Goal: Task Accomplishment & Management: Use online tool/utility

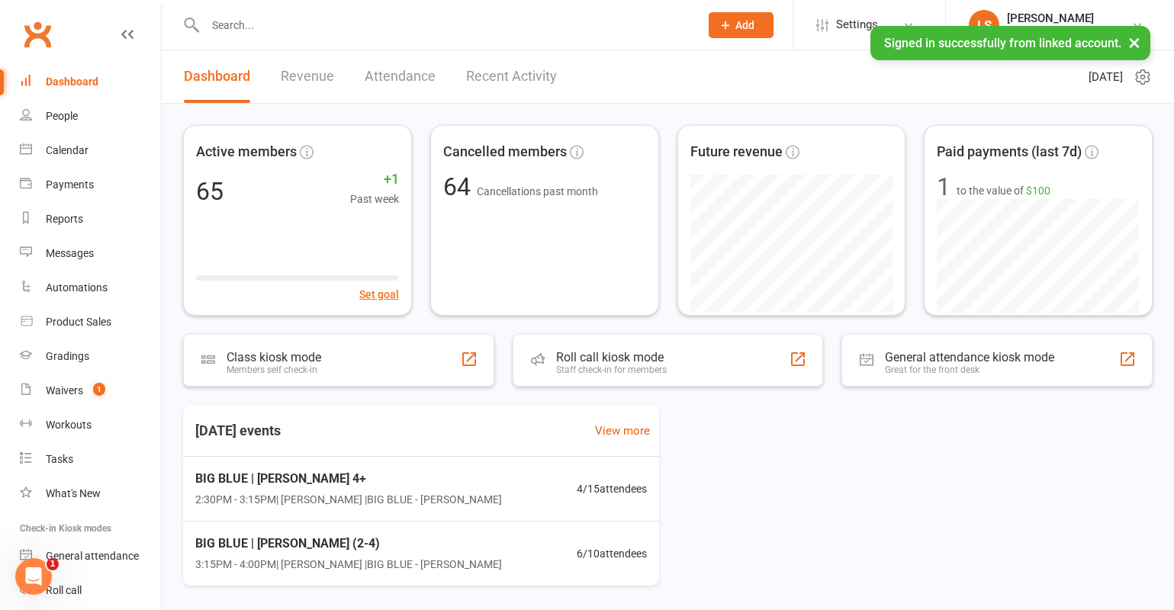
click at [236, 22] on input "text" at bounding box center [445, 24] width 488 height 21
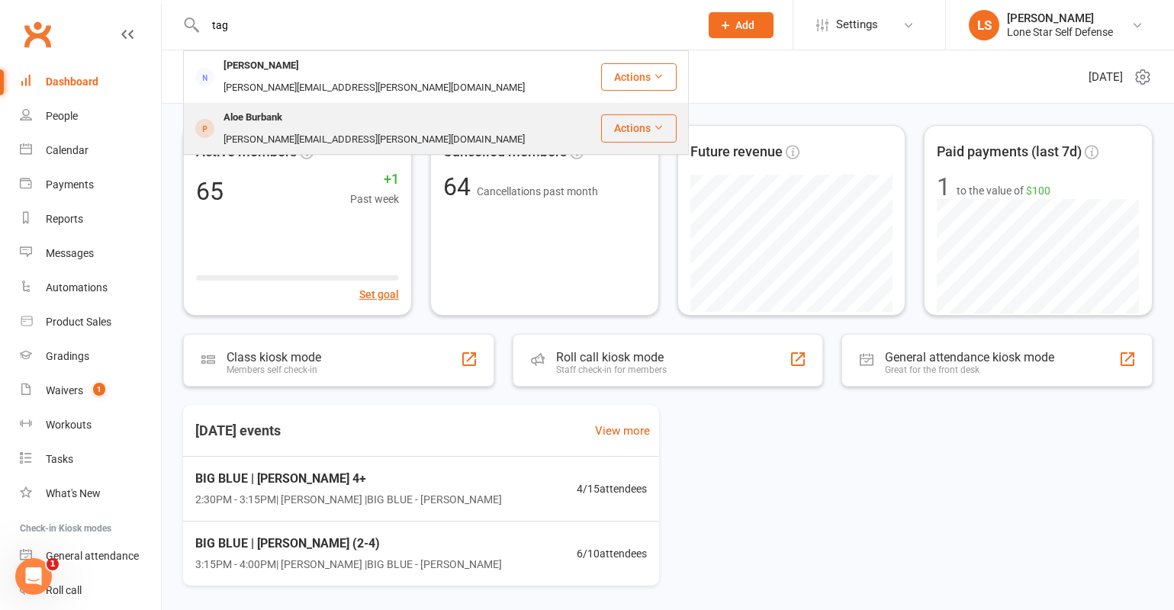
type input "tag"
click at [252, 107] on div "Aloe Burbank" at bounding box center [253, 118] width 68 height 22
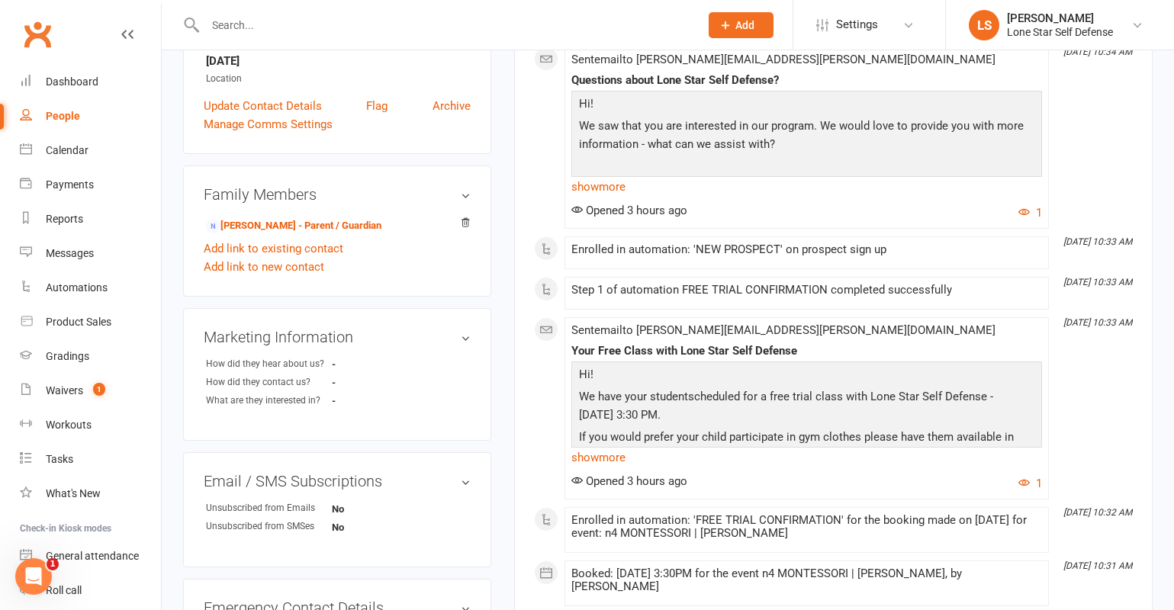
scroll to position [673, 0]
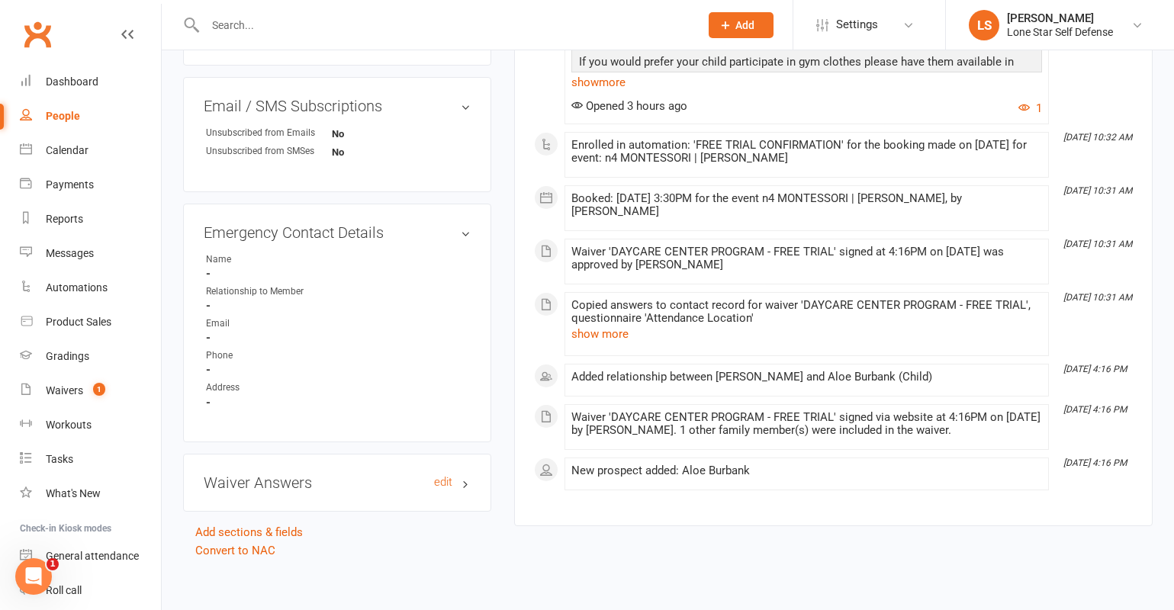
click at [283, 474] on h3 "Waiver Answers edit" at bounding box center [337, 482] width 267 height 17
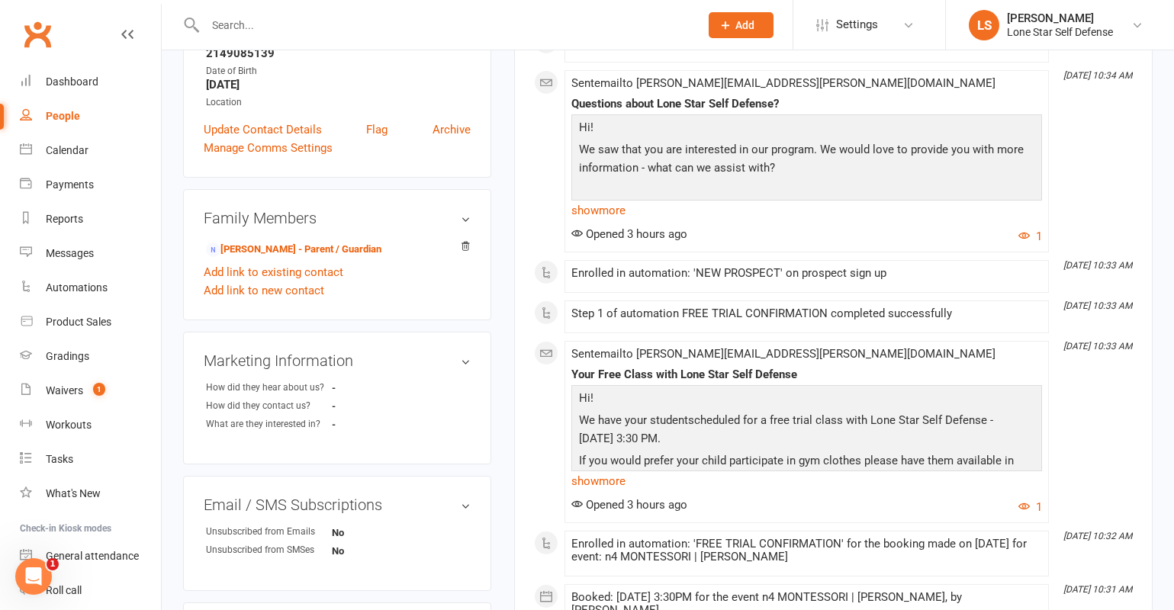
scroll to position [305, 0]
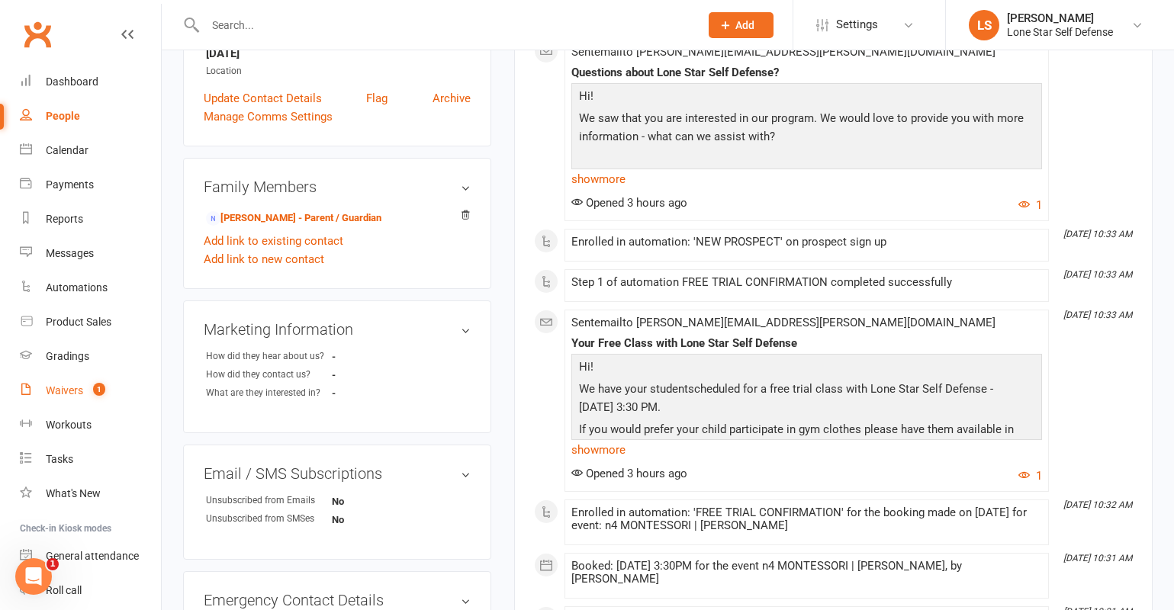
click at [73, 386] on div "Waivers" at bounding box center [64, 390] width 37 height 12
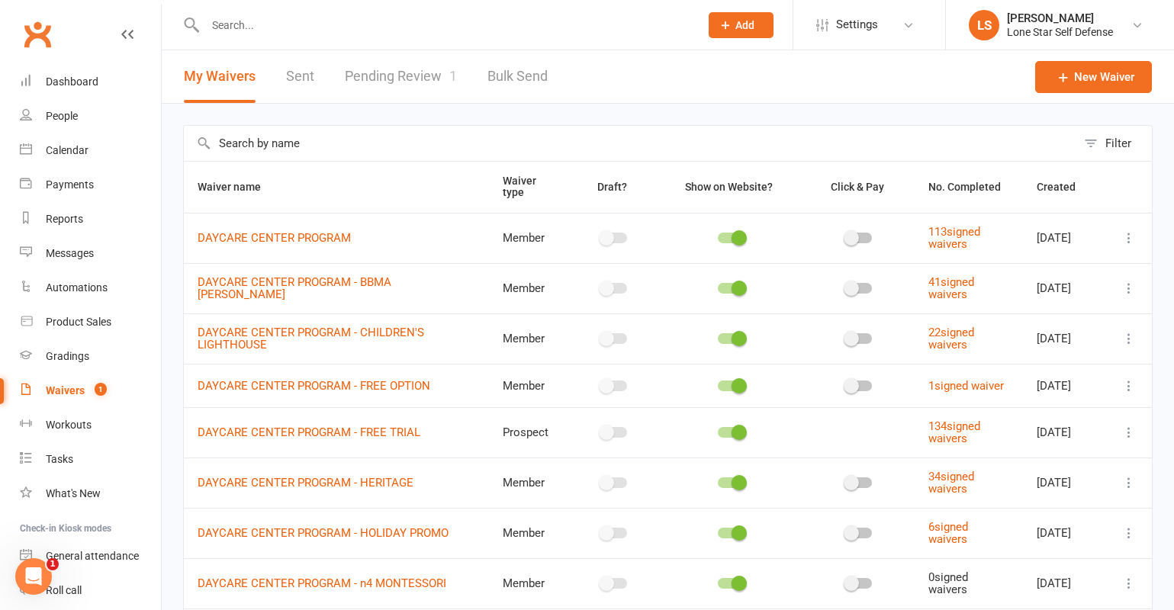
click at [368, 81] on link "Pending Review 1" at bounding box center [401, 76] width 112 height 53
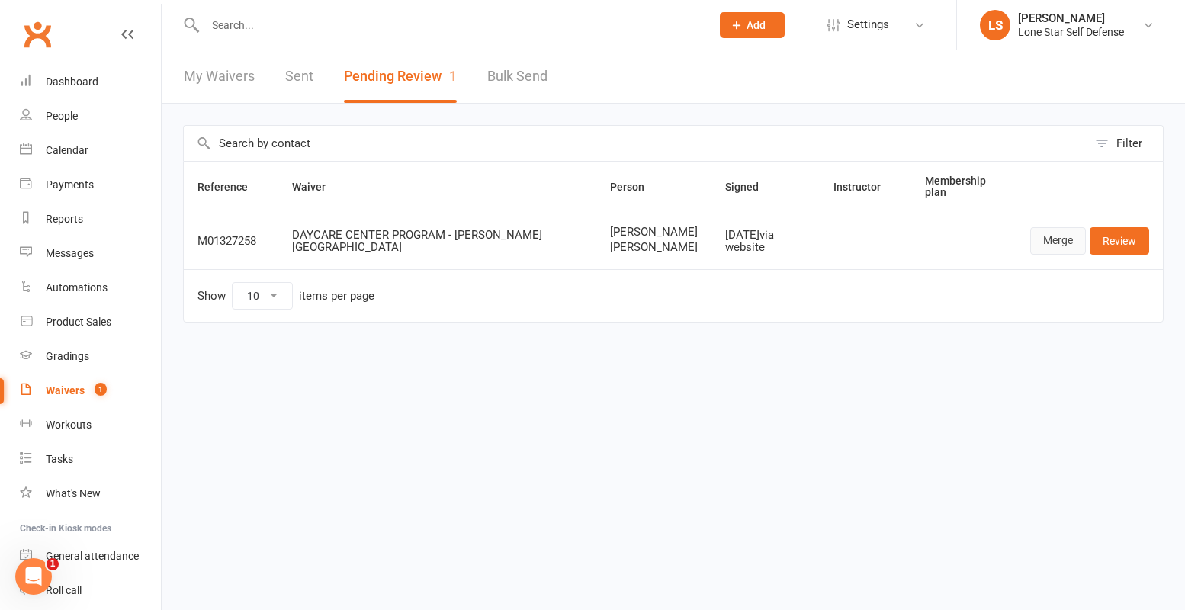
click at [1065, 243] on link "Merge" at bounding box center [1058, 240] width 56 height 27
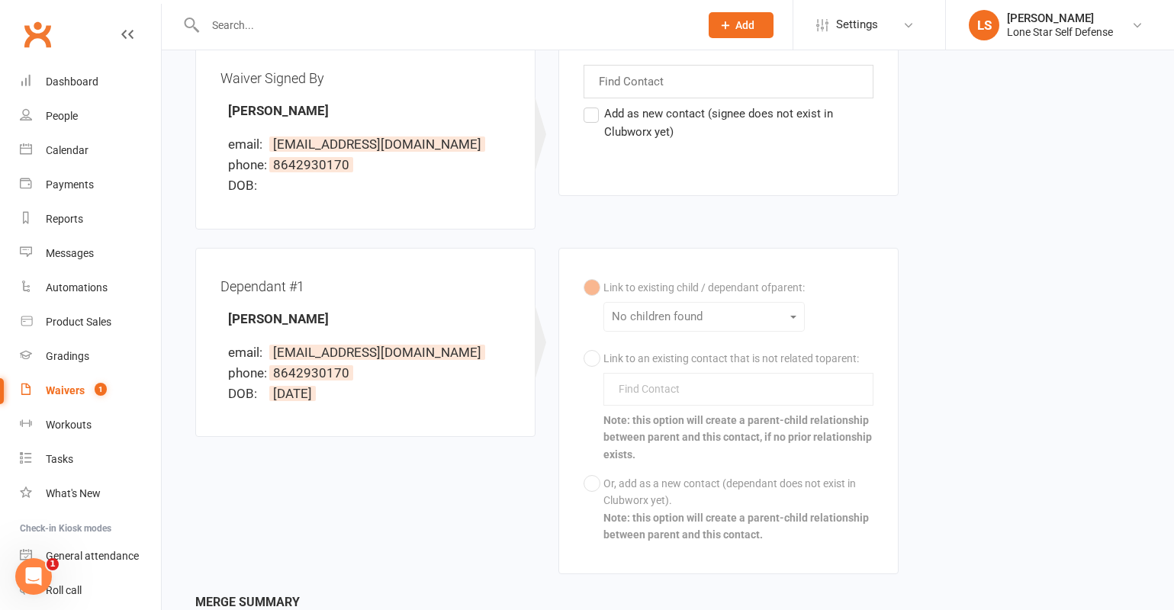
scroll to position [315, 0]
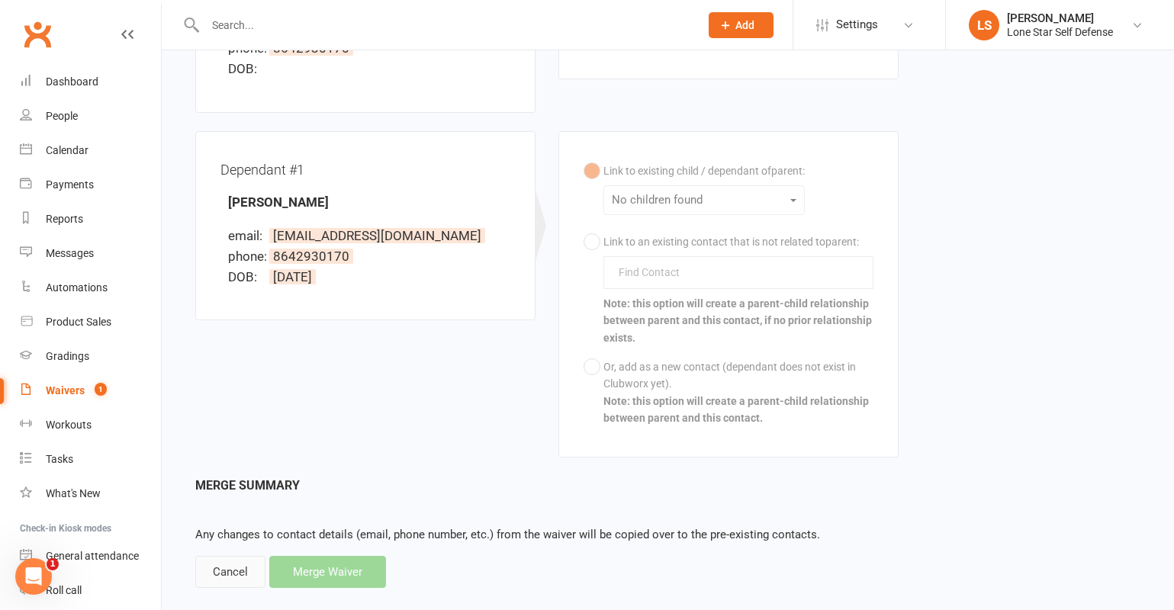
click at [228, 565] on div "Cancel" at bounding box center [230, 572] width 70 height 32
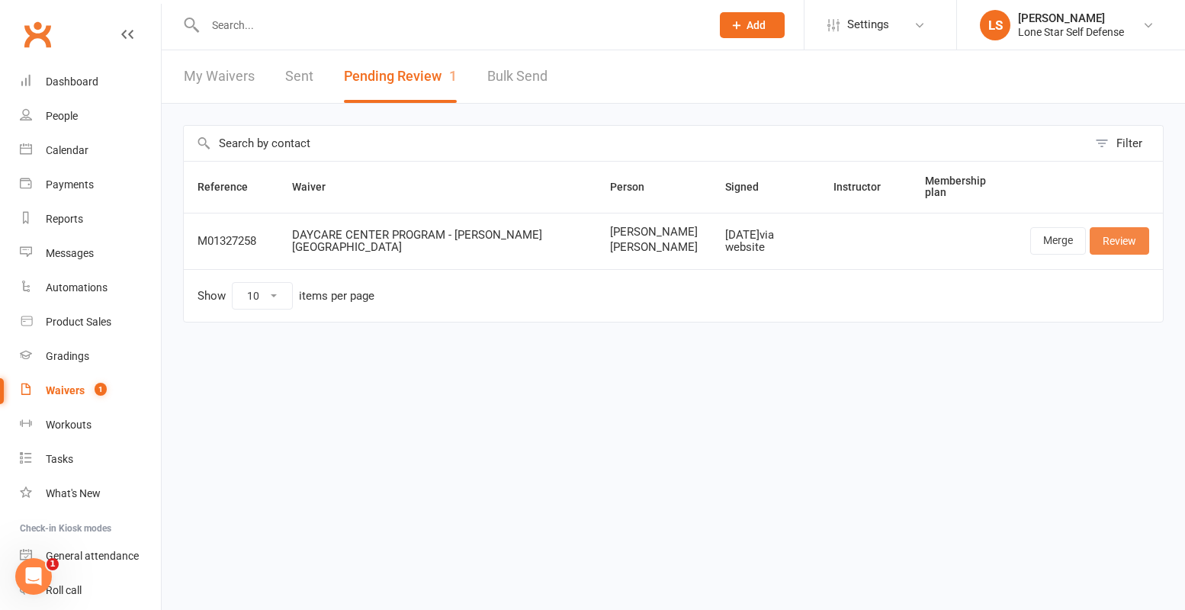
click at [1110, 248] on link "Review" at bounding box center [1119, 240] width 59 height 27
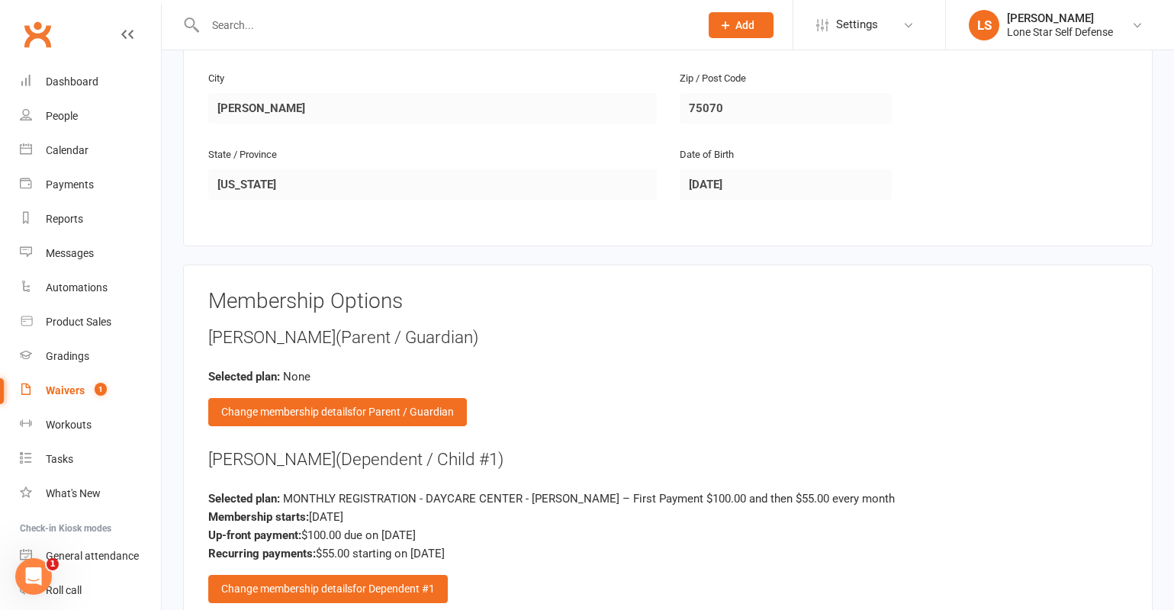
scroll to position [1341, 0]
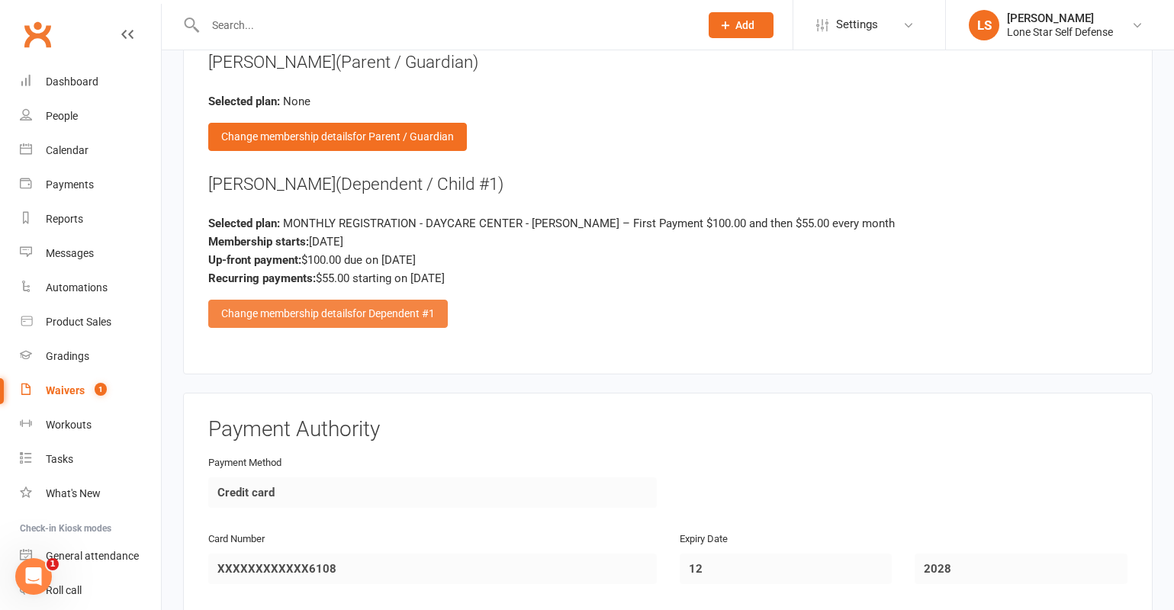
click at [408, 305] on div "Change membership details for Dependent #1" at bounding box center [327, 313] width 239 height 27
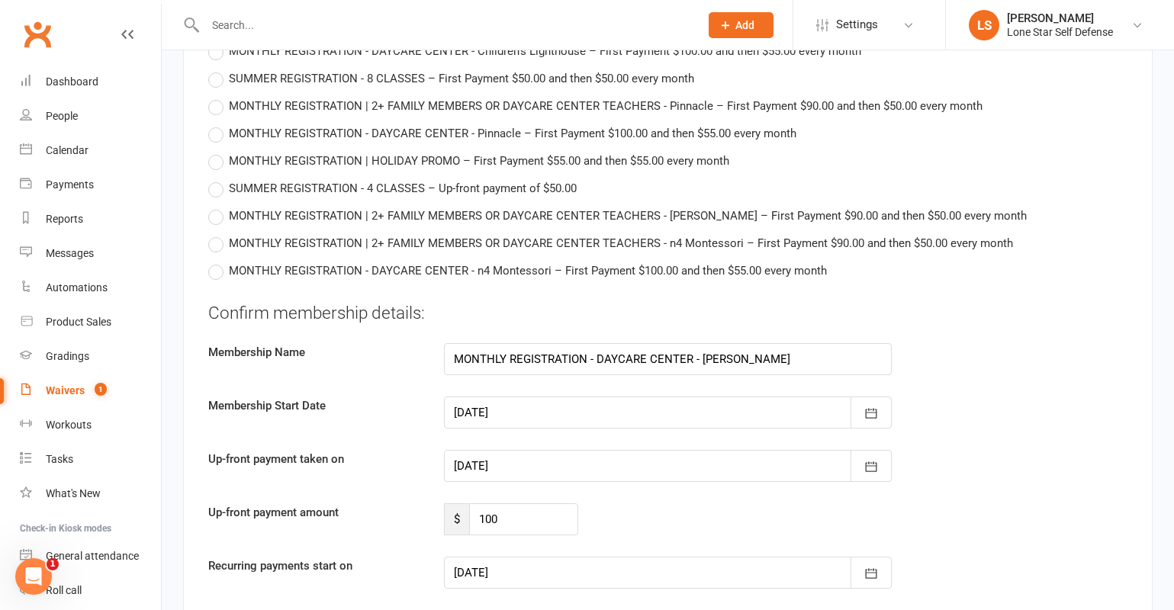
scroll to position [1830, 0]
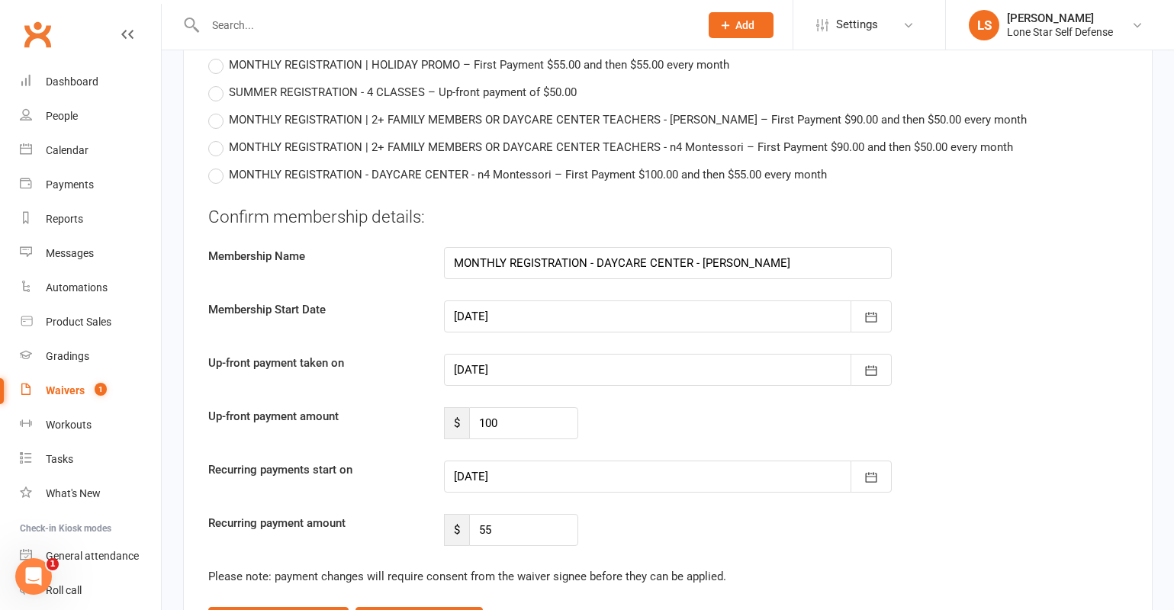
click at [557, 314] on div at bounding box center [668, 316] width 448 height 32
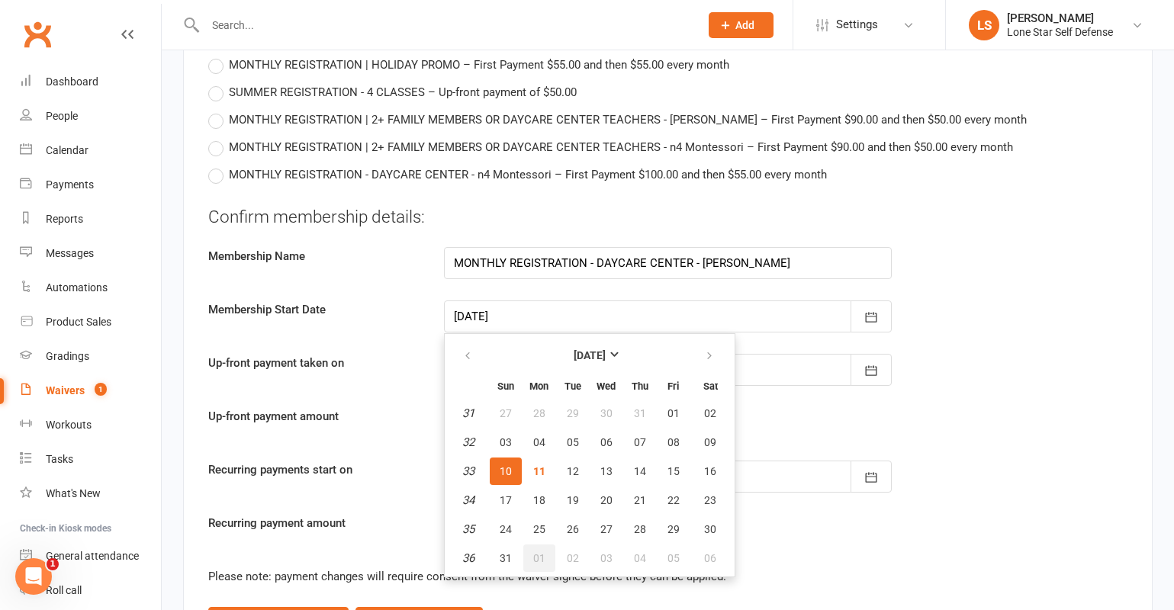
click at [538, 562] on span "01" at bounding box center [539, 558] width 12 height 12
type input "[DATE]"
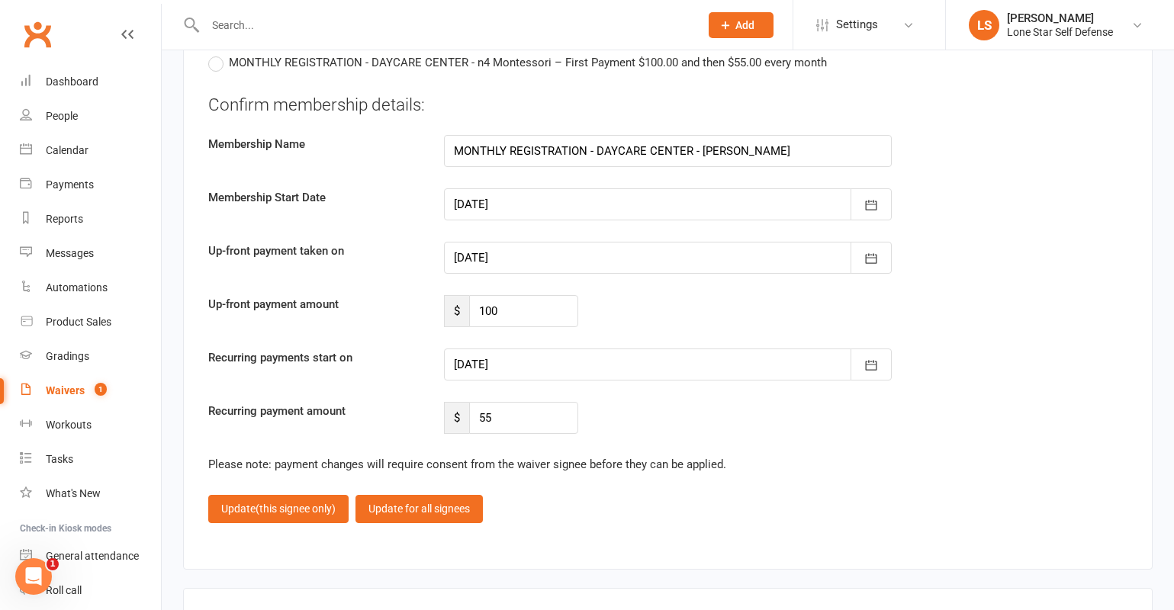
scroll to position [1951, 0]
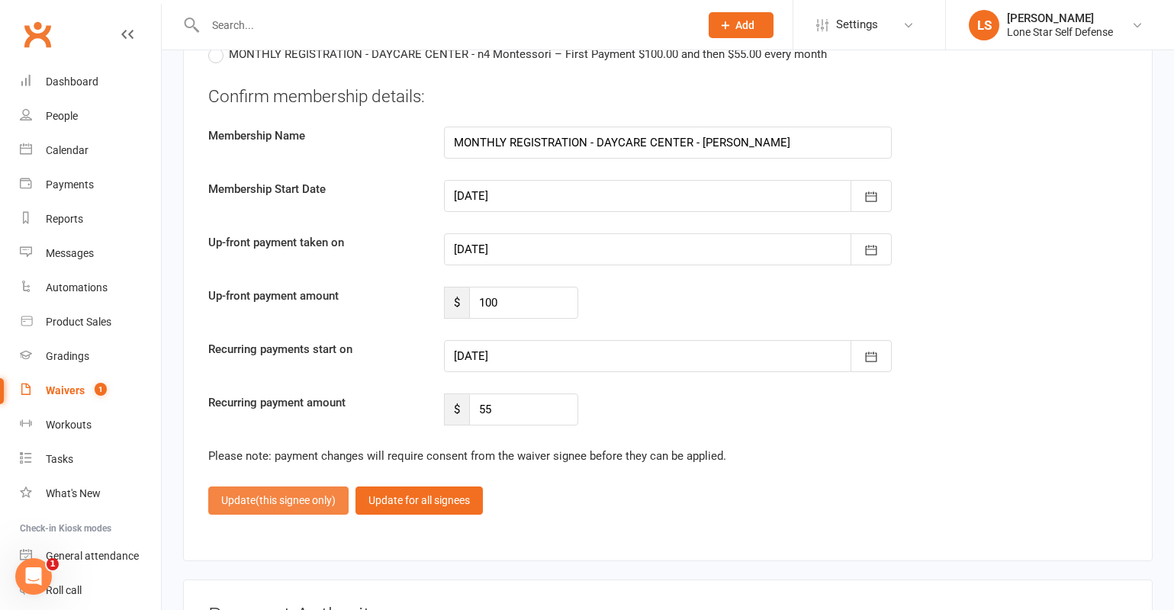
click at [315, 500] on span "(this signee only)" at bounding box center [295, 500] width 80 height 12
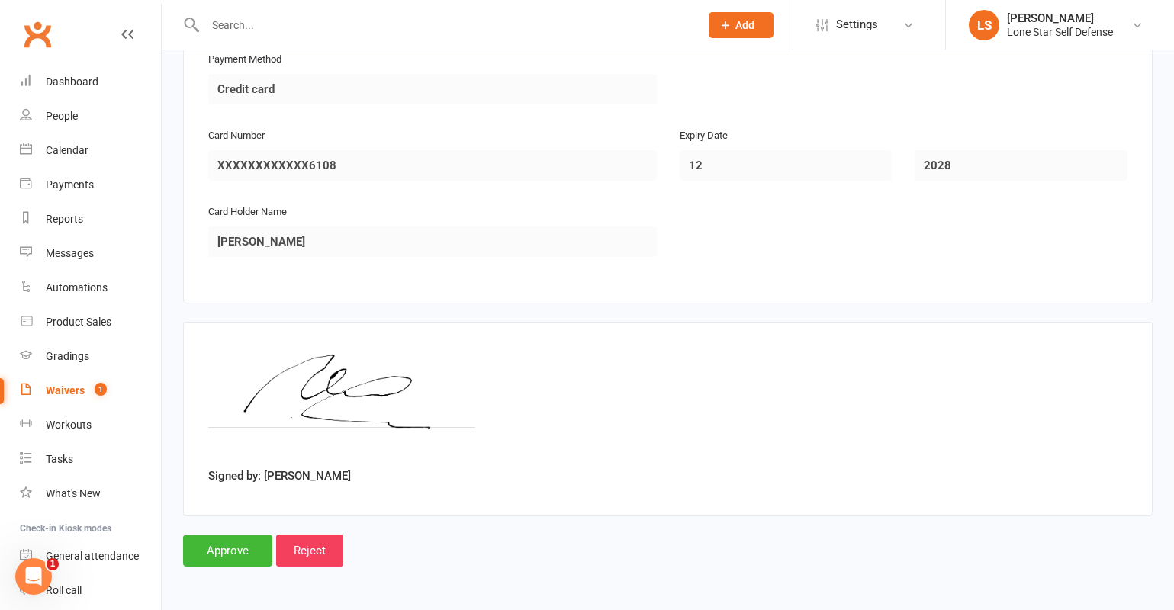
scroll to position [1744, 0]
click at [241, 546] on input "Approve" at bounding box center [227, 551] width 89 height 32
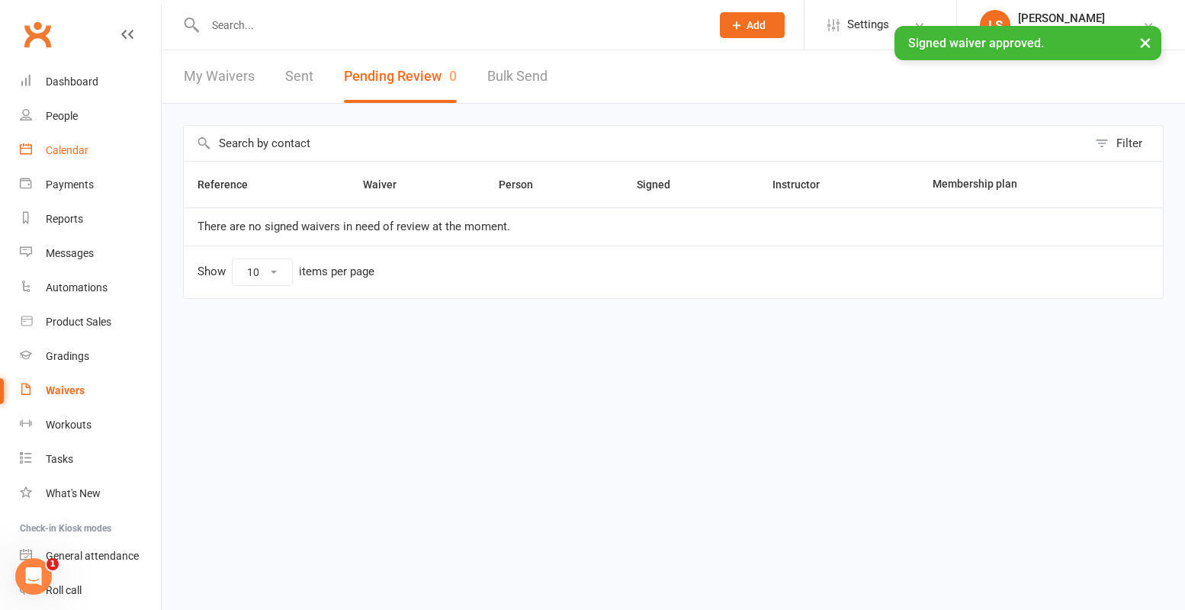
click at [69, 153] on div "Calendar" at bounding box center [67, 150] width 43 height 12
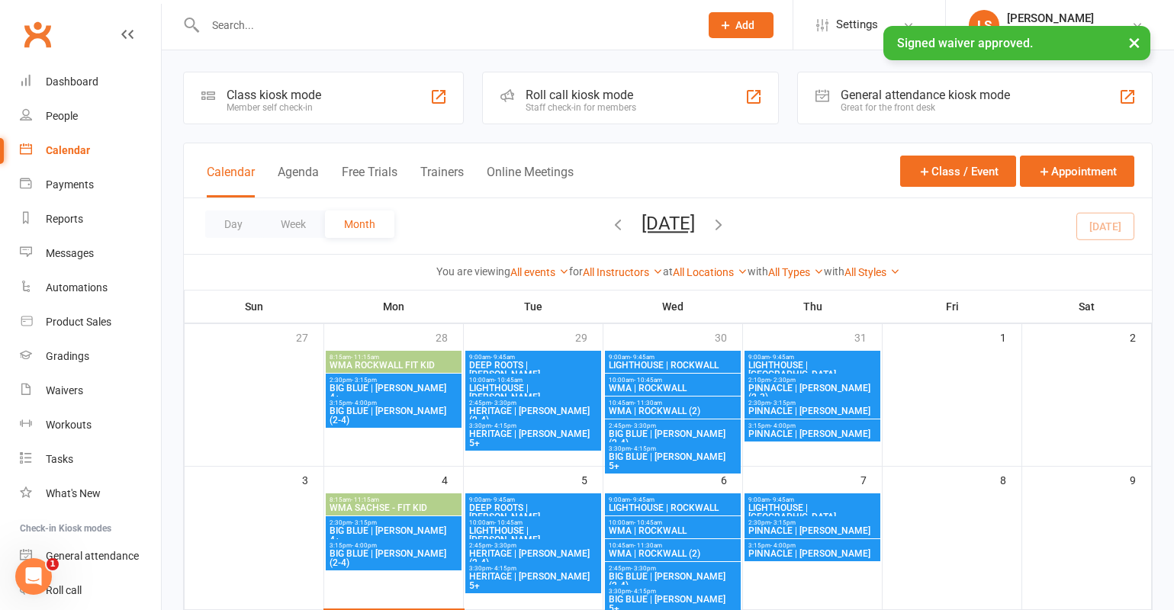
click at [727, 222] on icon "button" at bounding box center [718, 224] width 17 height 17
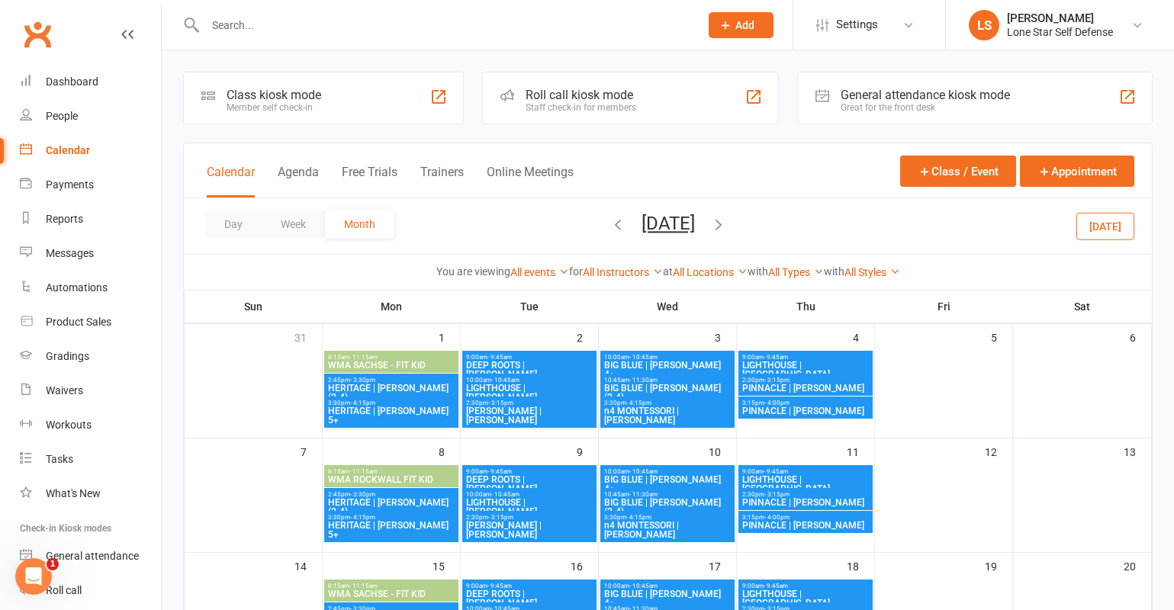
click at [522, 414] on span "[PERSON_NAME] | [PERSON_NAME]" at bounding box center [529, 415] width 128 height 18
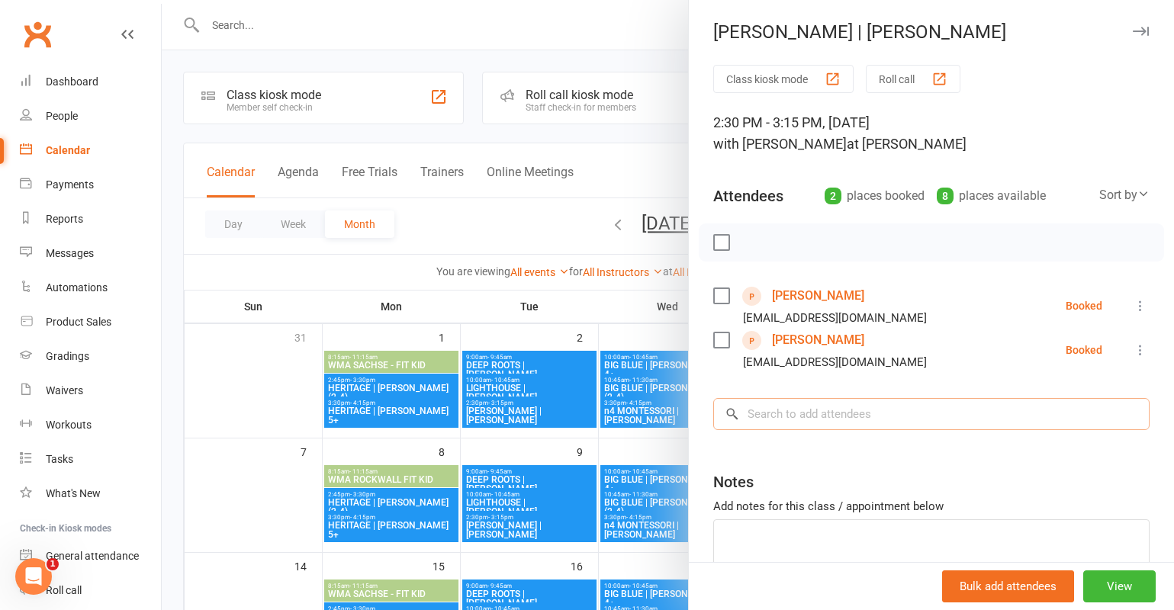
click at [813, 413] on input "search" at bounding box center [931, 414] width 436 height 32
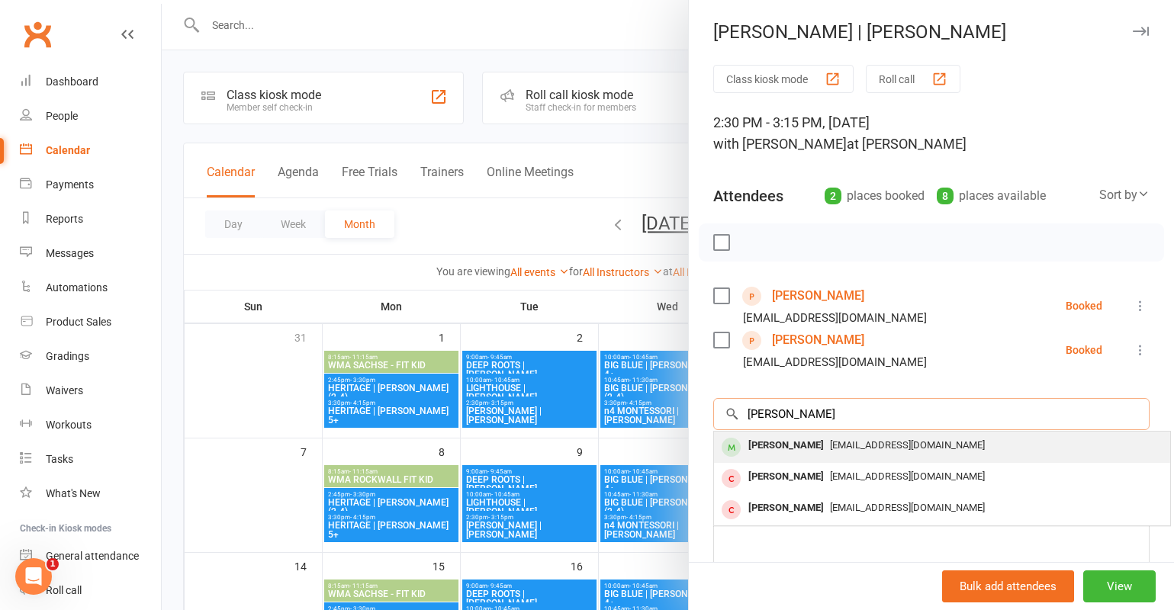
type input "[PERSON_NAME]"
click at [830, 439] on span "[EMAIL_ADDRESS][DOMAIN_NAME]" at bounding box center [907, 444] width 155 height 11
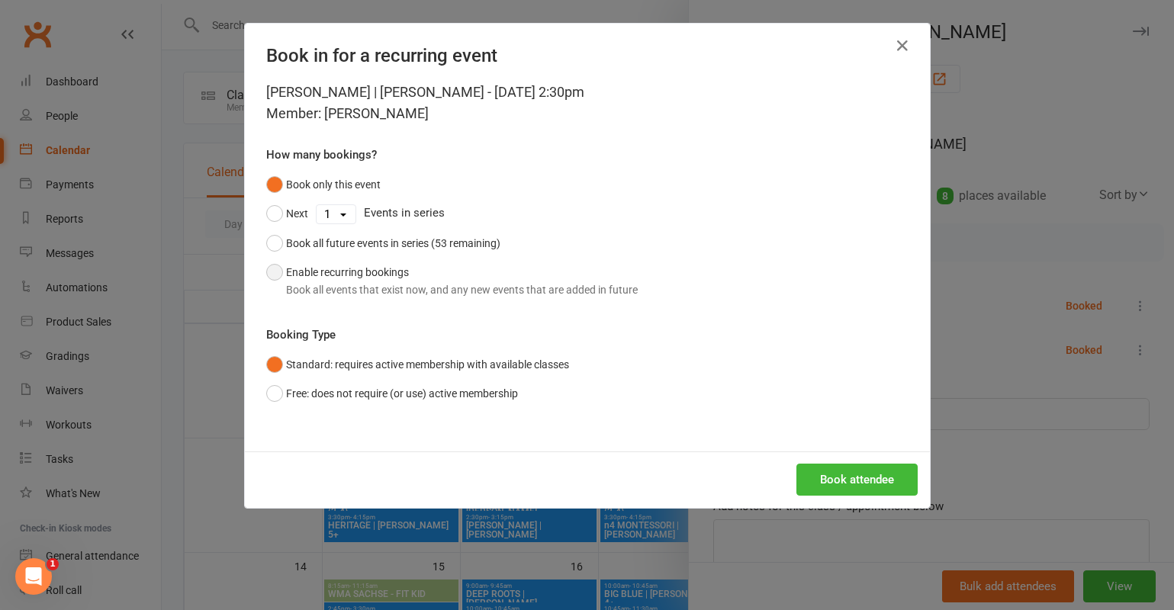
click at [381, 268] on button "Enable recurring bookings Book all events that exist now, and any new events th…" at bounding box center [451, 281] width 371 height 47
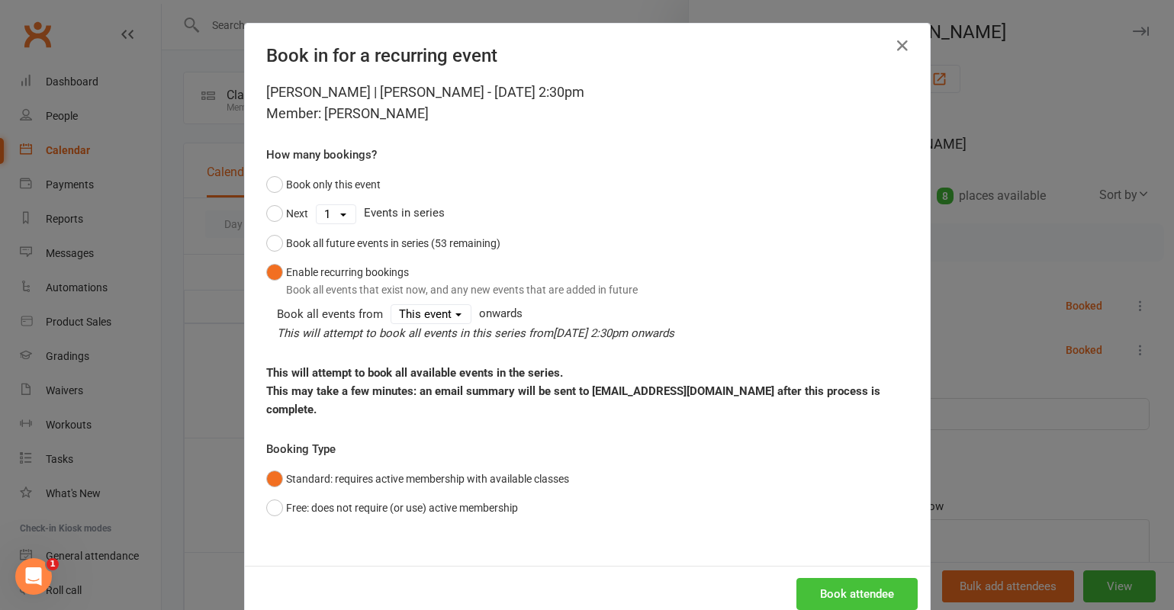
click at [833, 583] on button "Book attendee" at bounding box center [856, 594] width 121 height 32
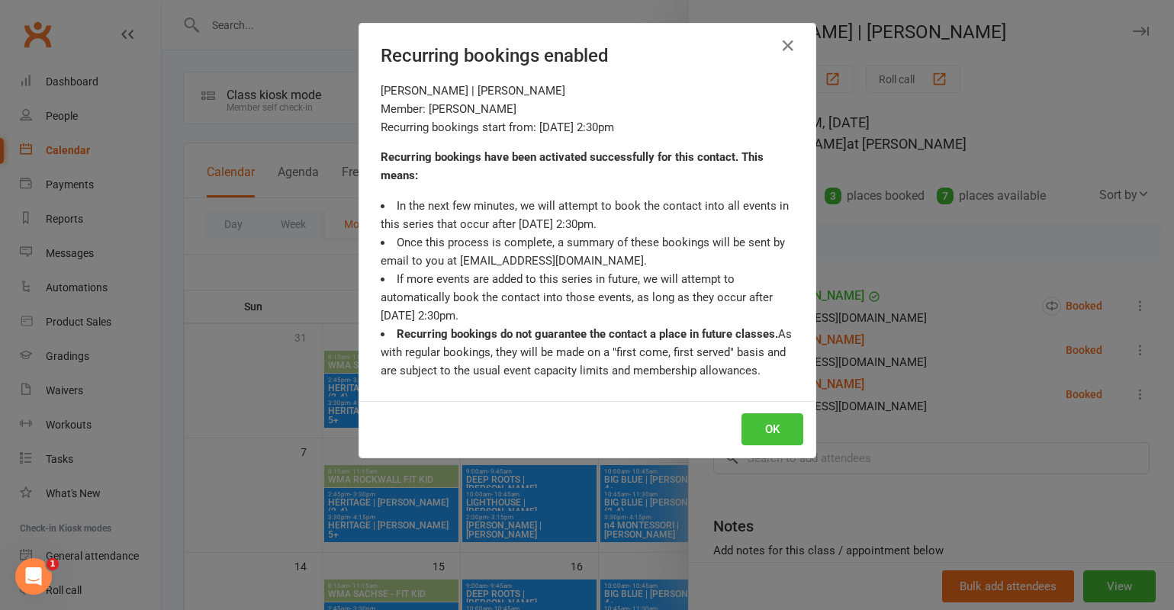
click at [765, 425] on button "OK" at bounding box center [772, 429] width 62 height 32
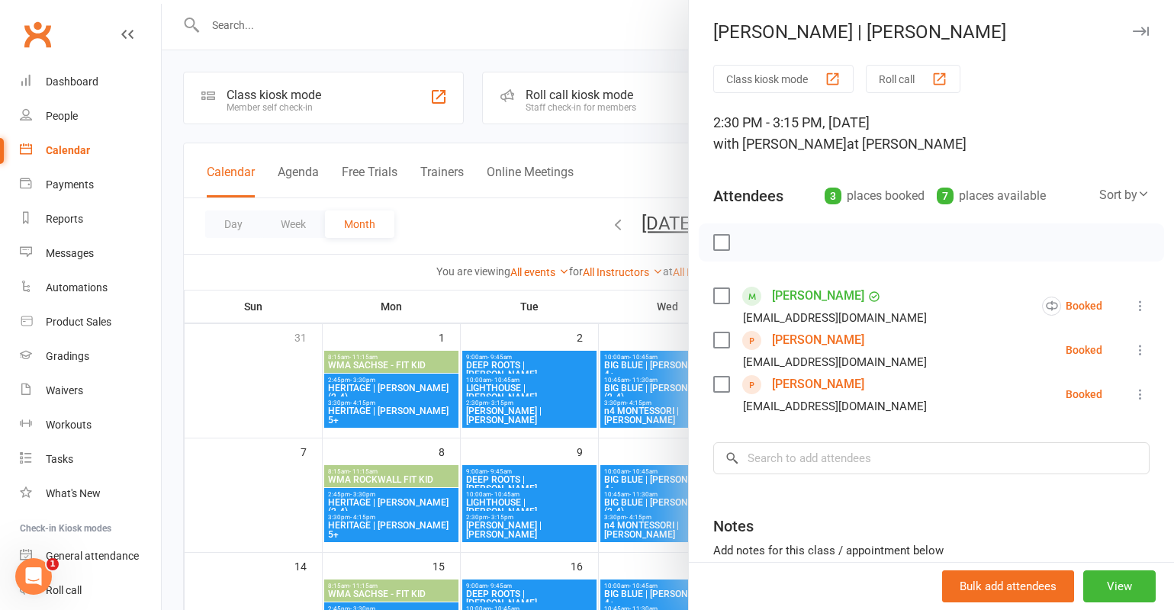
click at [783, 298] on link "[PERSON_NAME]" at bounding box center [818, 296] width 92 height 24
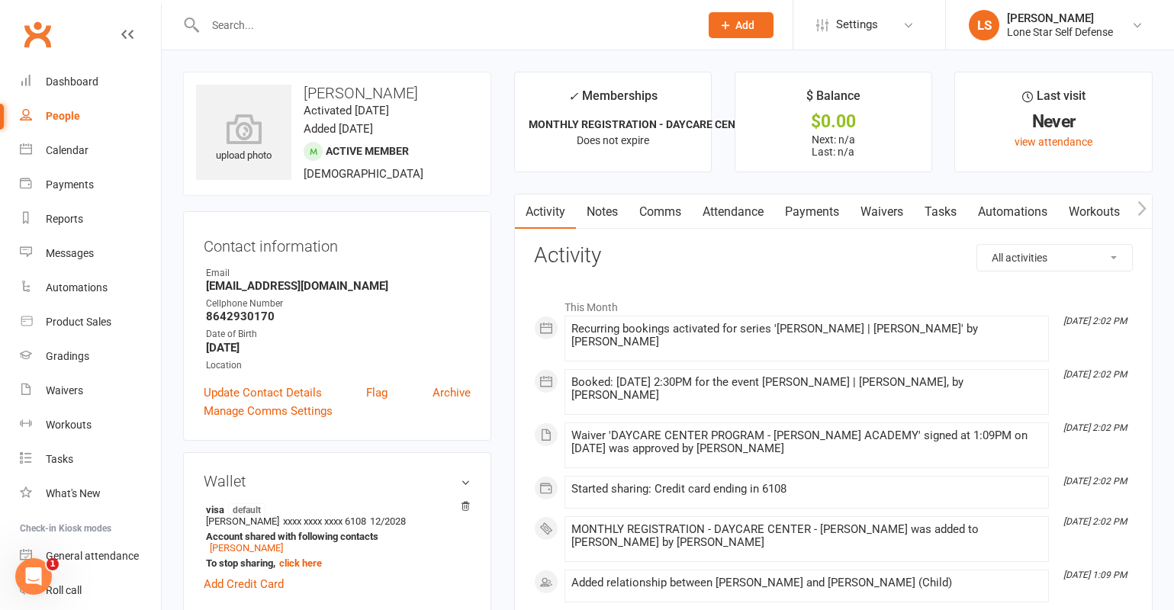
click at [659, 217] on link "Comms" at bounding box center [659, 211] width 63 height 35
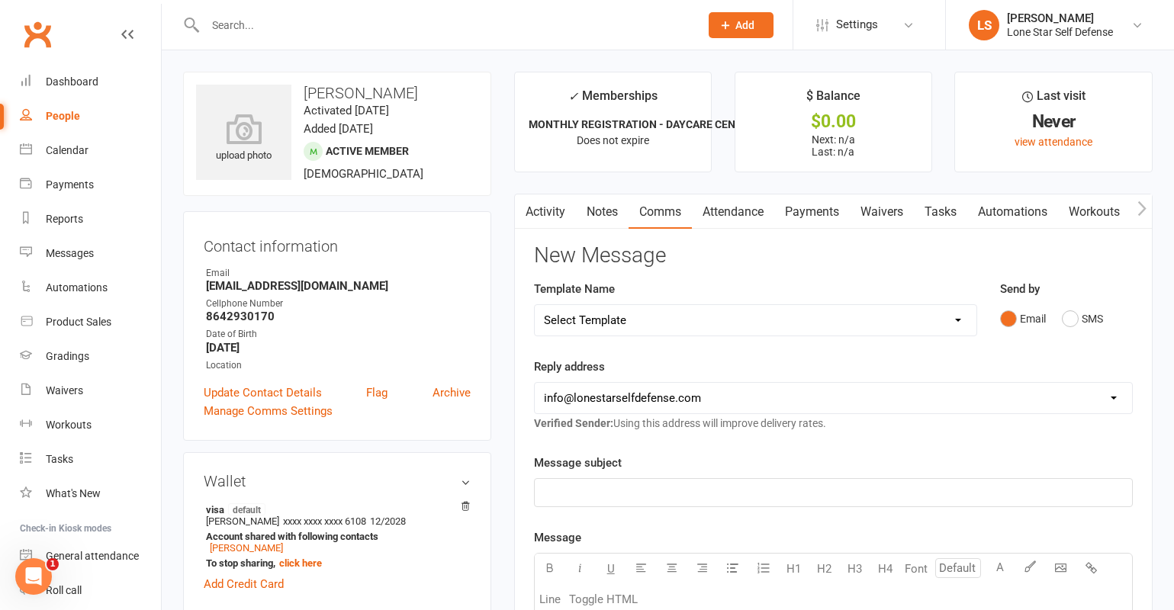
click at [592, 489] on p "﻿" at bounding box center [833, 492] width 579 height 18
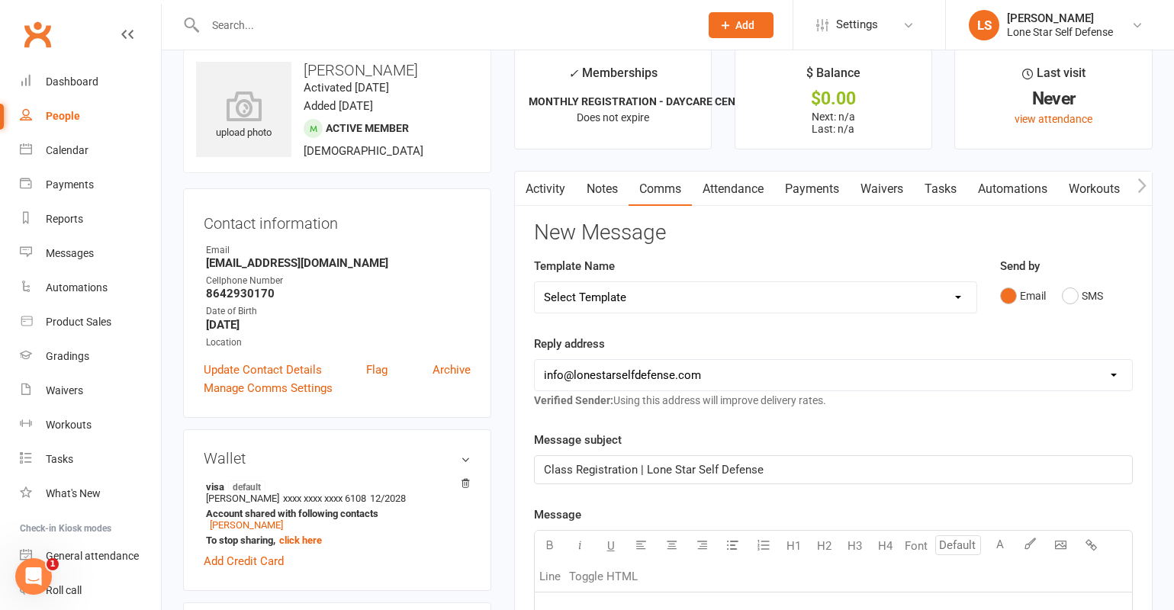
scroll to position [34, 0]
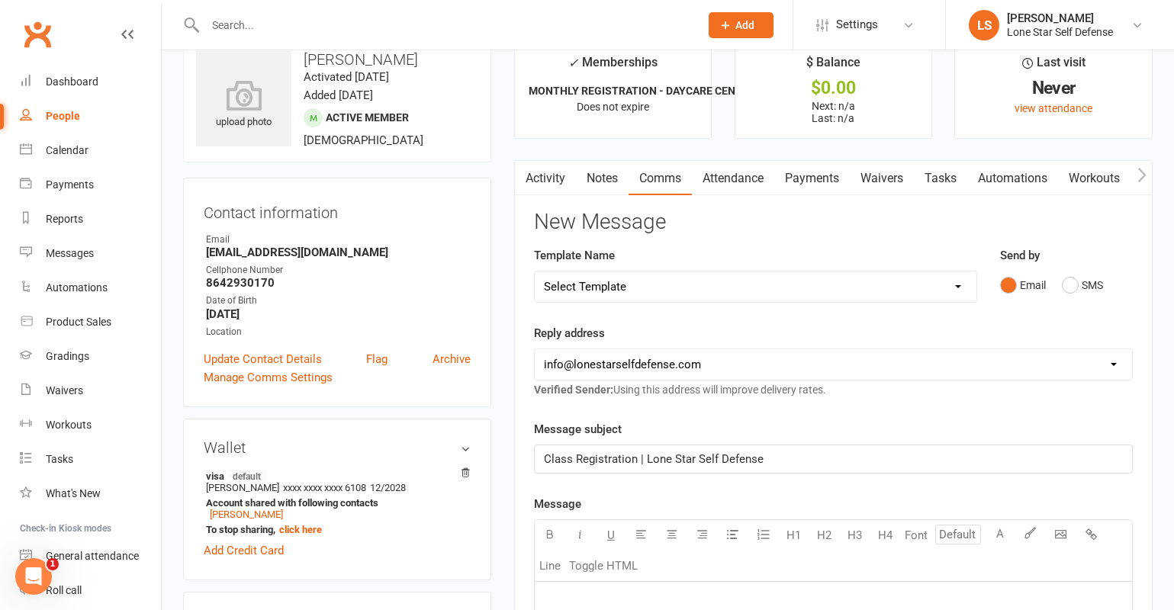
click at [570, 605] on p "﻿" at bounding box center [833, 601] width 579 height 18
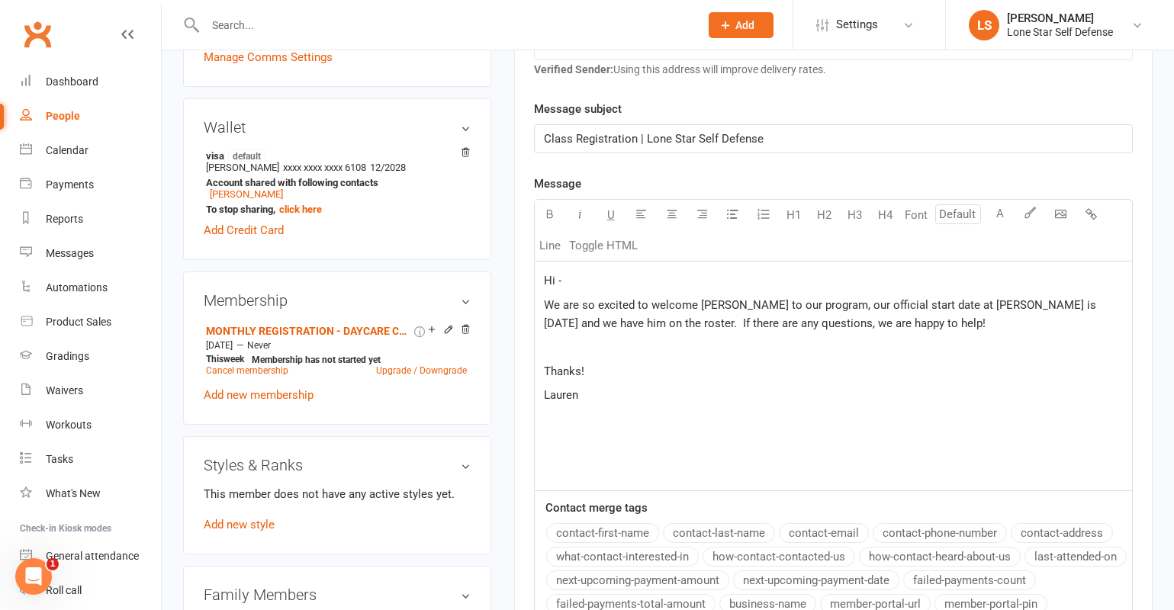
click at [663, 323] on span "We are so excited to welcome [PERSON_NAME] to our program, our official start d…" at bounding box center [821, 314] width 555 height 32
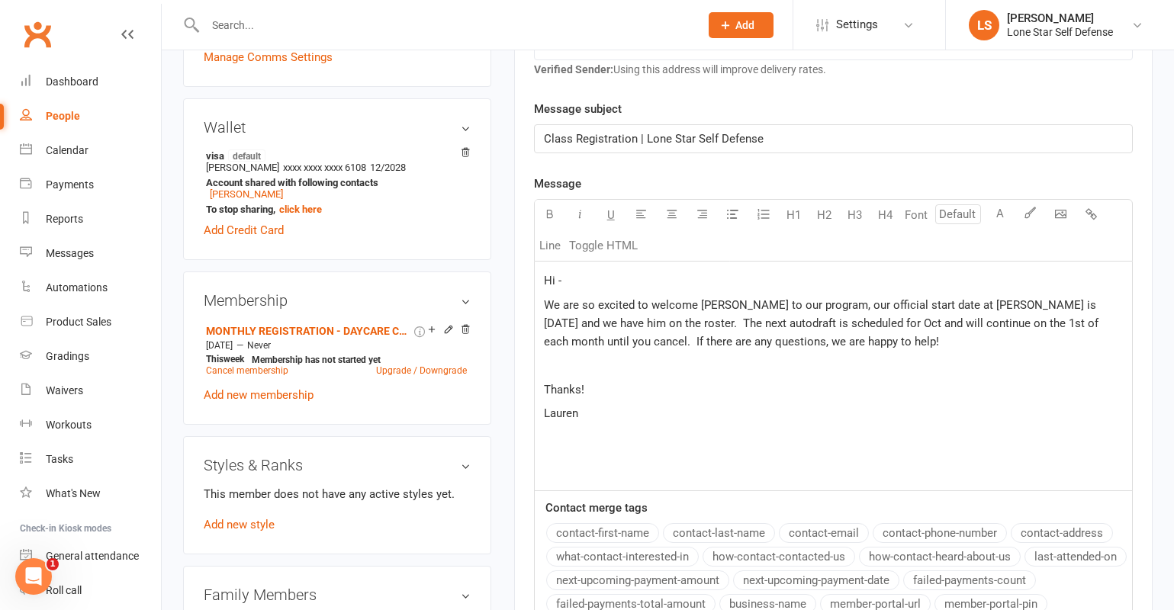
click at [731, 323] on span "We are so excited to welcome [PERSON_NAME] to our program, our official start d…" at bounding box center [822, 323] width 557 height 50
click at [865, 324] on span "We are so excited to welcome [PERSON_NAME] to our program, our official start d…" at bounding box center [824, 323] width 560 height 50
drag, startPoint x: 623, startPoint y: 340, endPoint x: 525, endPoint y: 340, distance: 98.4
click at [525, 340] on div "Activity Notes Comms Attendance Payments Waivers Tasks Automations Workouts Gra…" at bounding box center [833, 305] width 638 height 931
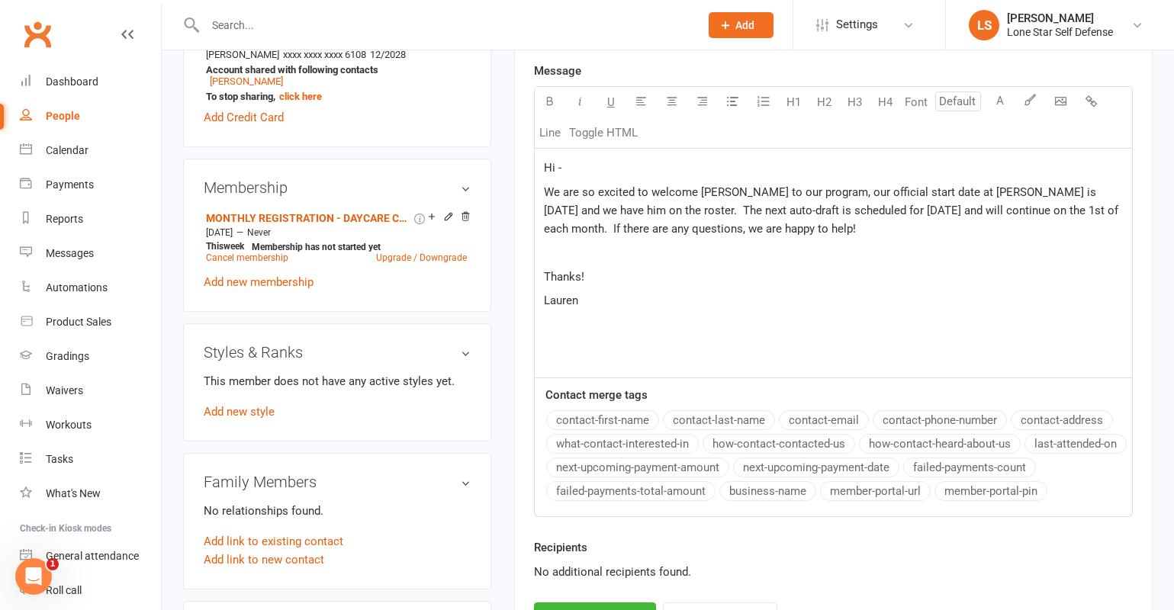
scroll to position [641, 0]
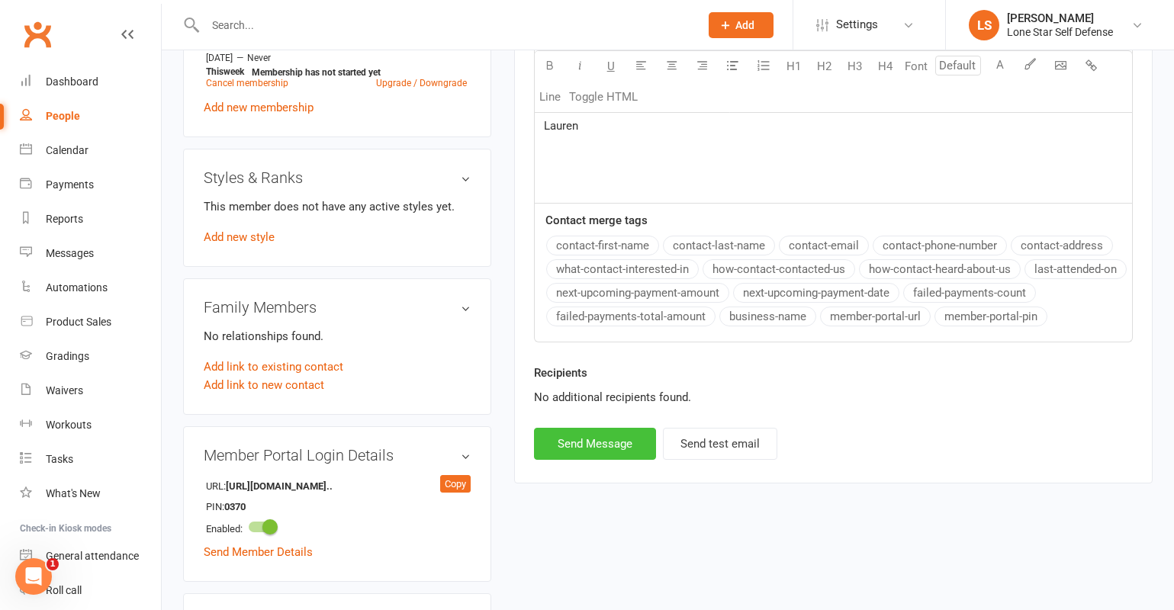
click at [606, 432] on button "Send Message" at bounding box center [595, 444] width 122 height 32
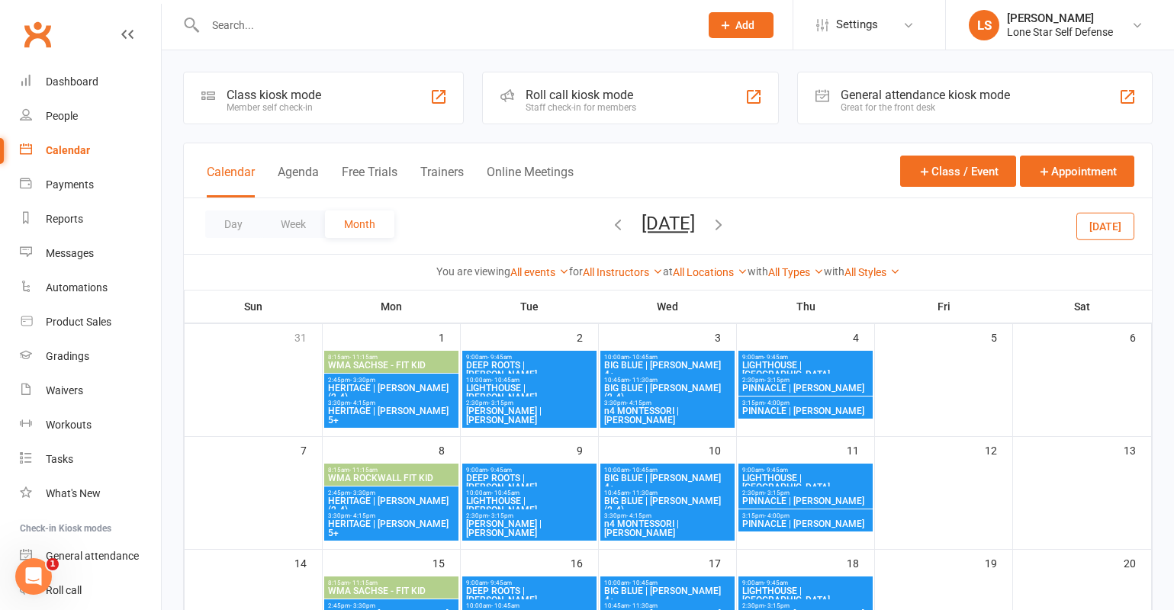
click at [675, 406] on span "n4 MONTESSORI | [PERSON_NAME]" at bounding box center [667, 415] width 128 height 18
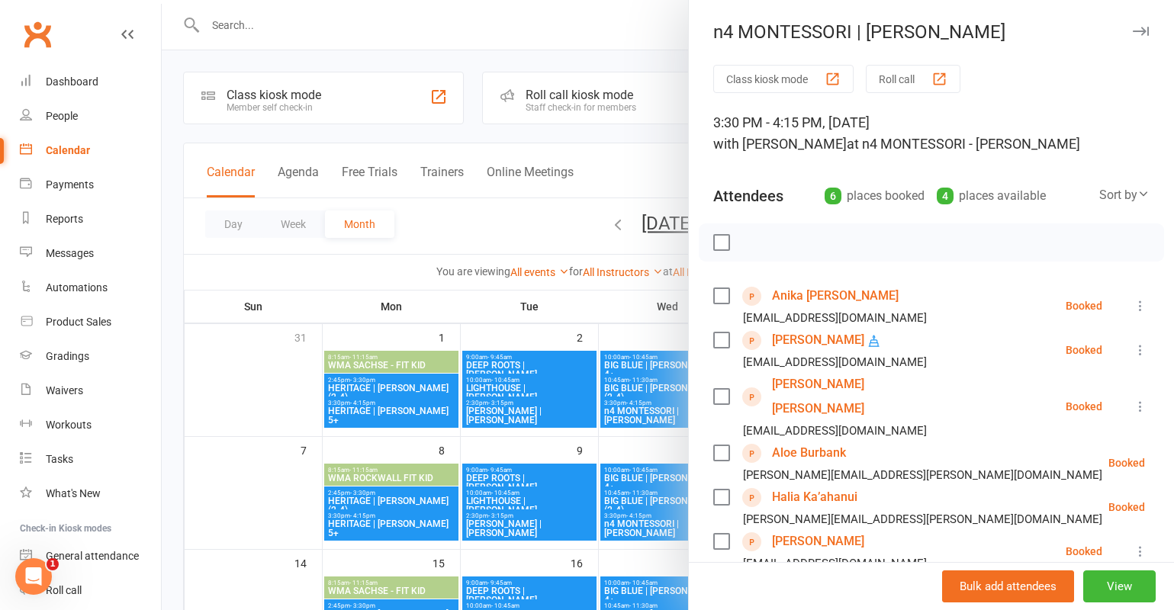
click at [499, 205] on div at bounding box center [668, 305] width 1012 height 610
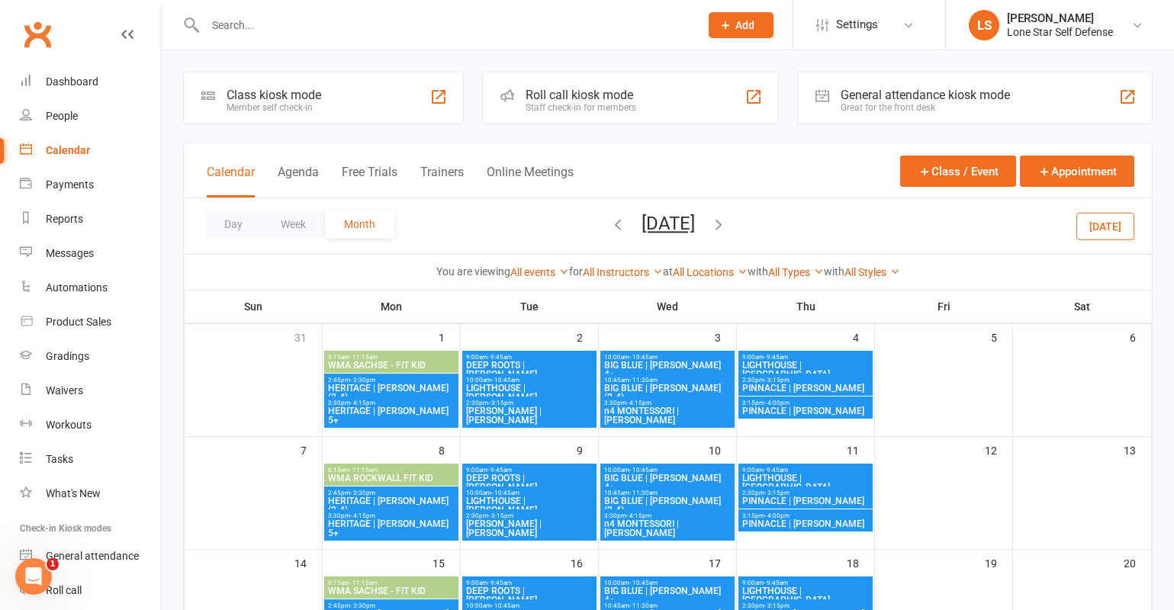
click at [563, 417] on span "[PERSON_NAME] | [PERSON_NAME]" at bounding box center [529, 415] width 128 height 18
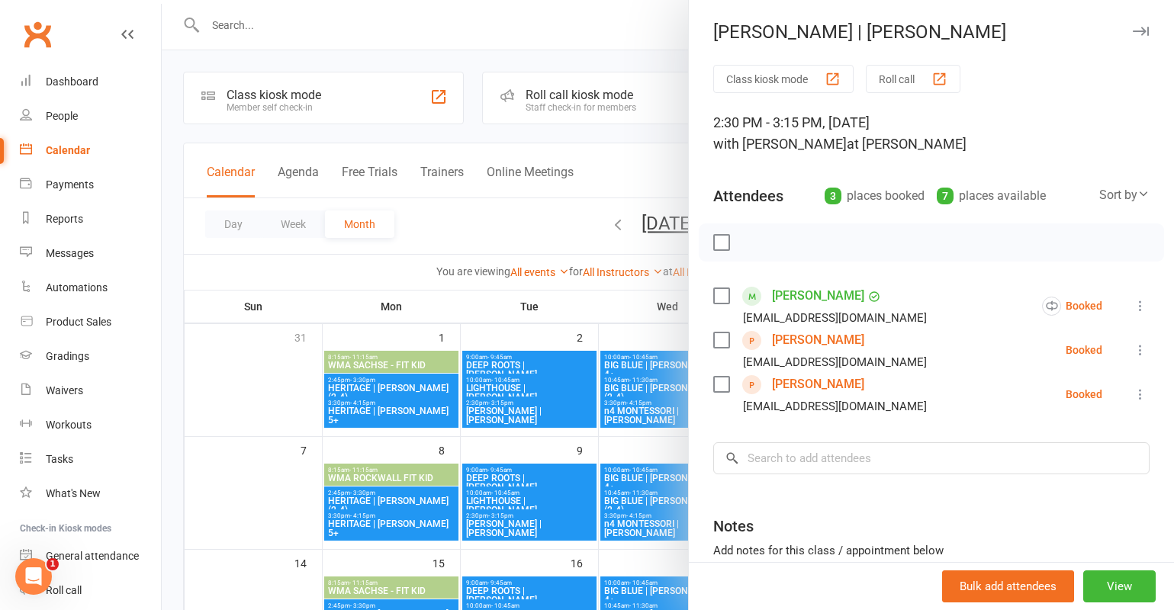
click at [611, 133] on div at bounding box center [668, 305] width 1012 height 610
